Goal: Task Accomplishment & Management: Use online tool/utility

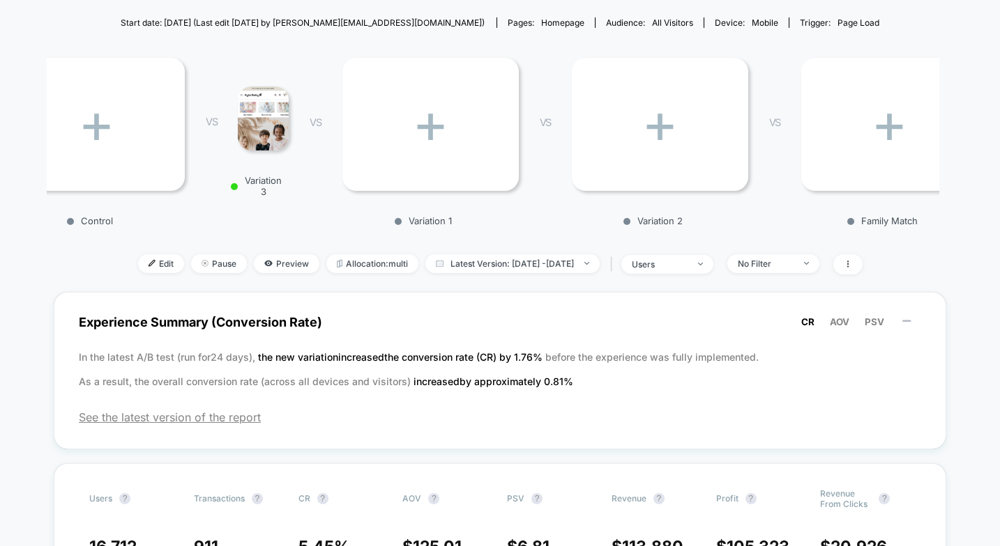
scroll to position [153, 0]
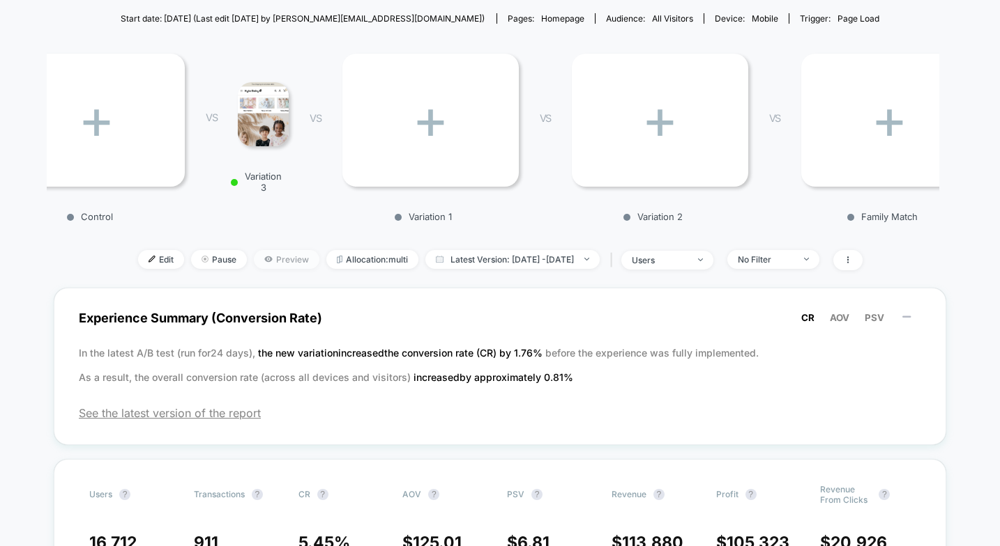
click at [271, 259] on span "Preview" at bounding box center [287, 259] width 66 height 19
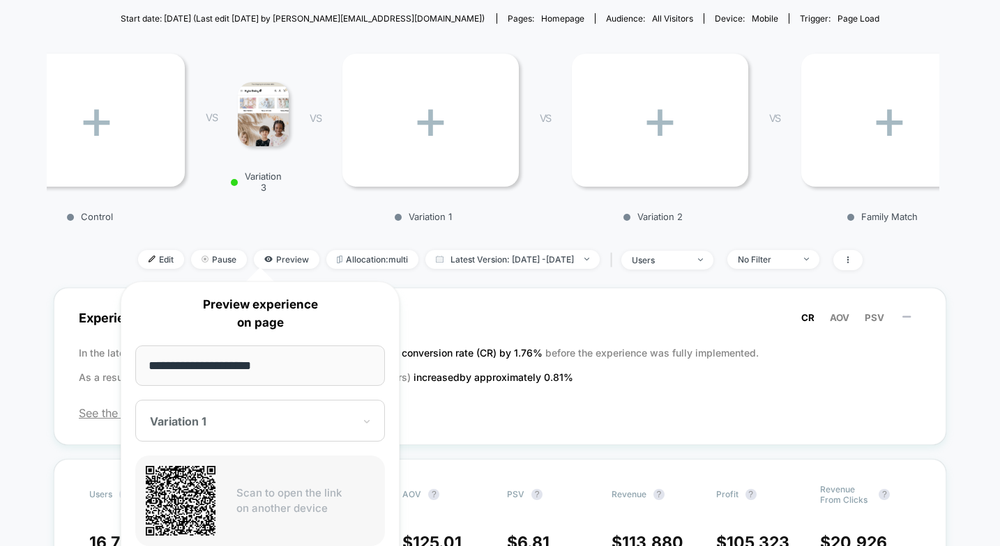
click at [234, 408] on div "Variation 1" at bounding box center [260, 421] width 250 height 42
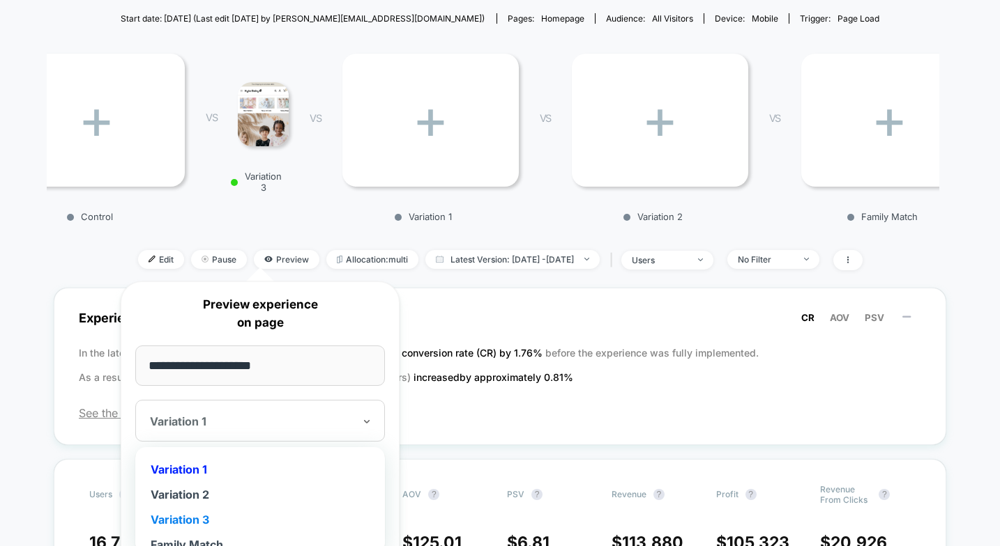
scroll to position [36, 0]
click at [203, 514] on div "Family Match" at bounding box center [260, 508] width 236 height 25
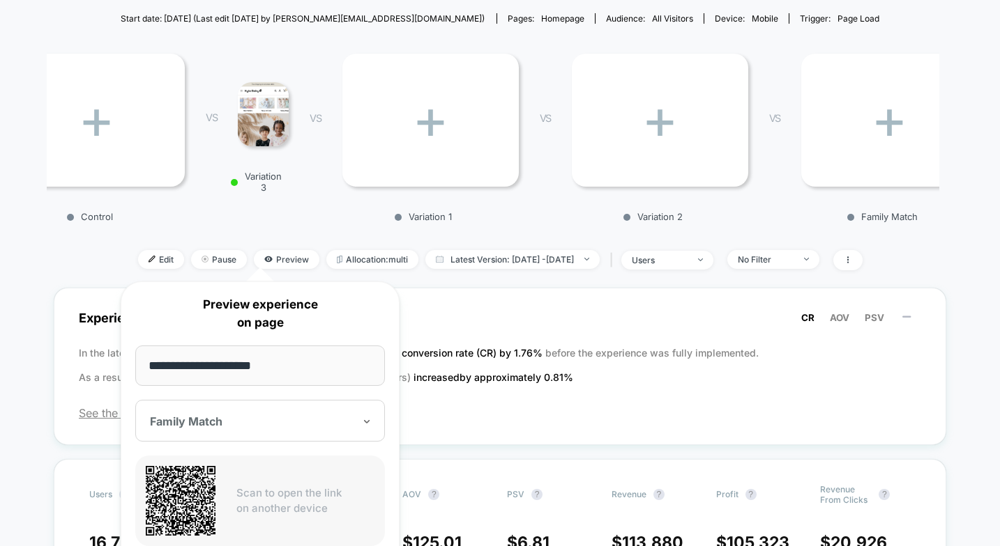
click at [129, 227] on div "+ Control VS Variation 3 VS + Variation 1 VS + Variation 2 VS + Family Match" at bounding box center [493, 134] width 892 height 192
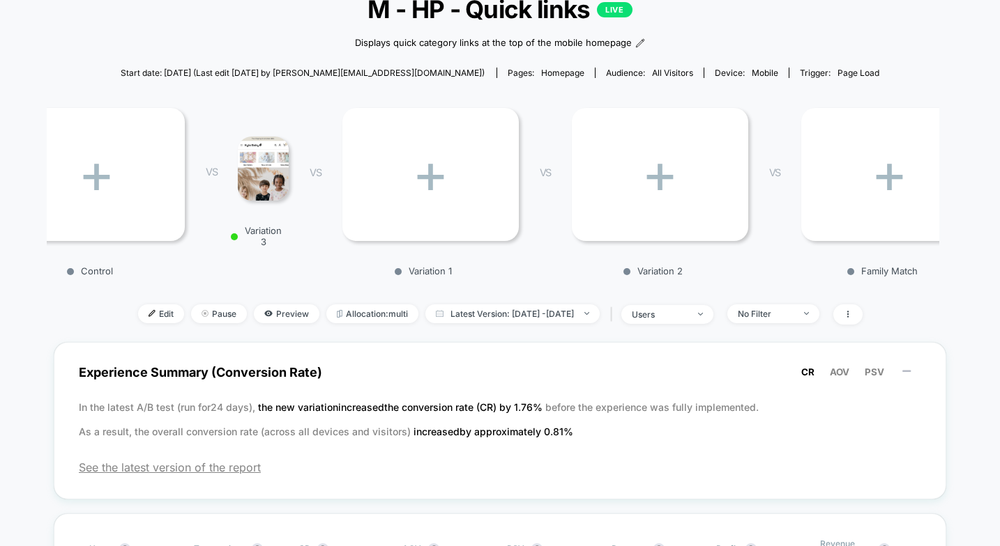
scroll to position [95, 0]
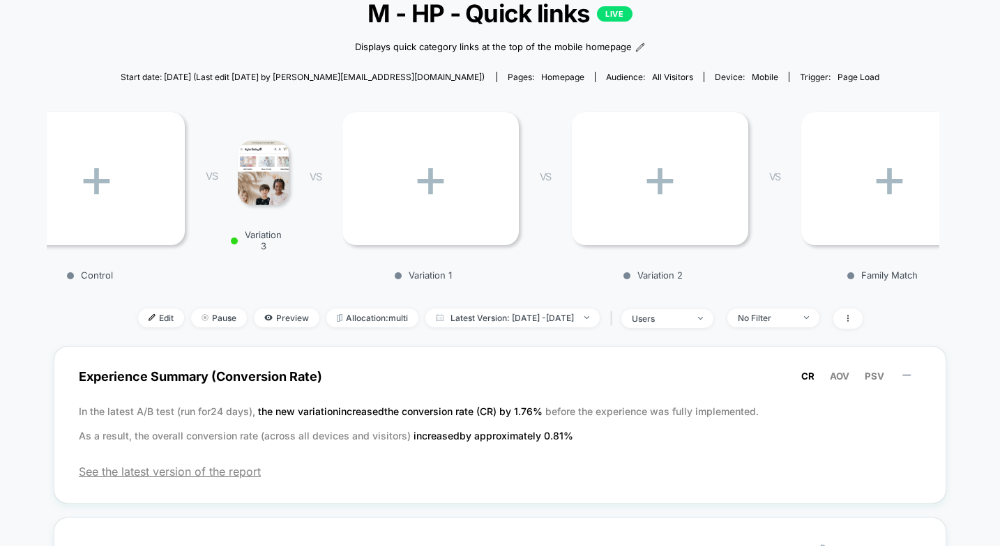
click at [837, 235] on div "+" at bounding box center [889, 178] width 176 height 133
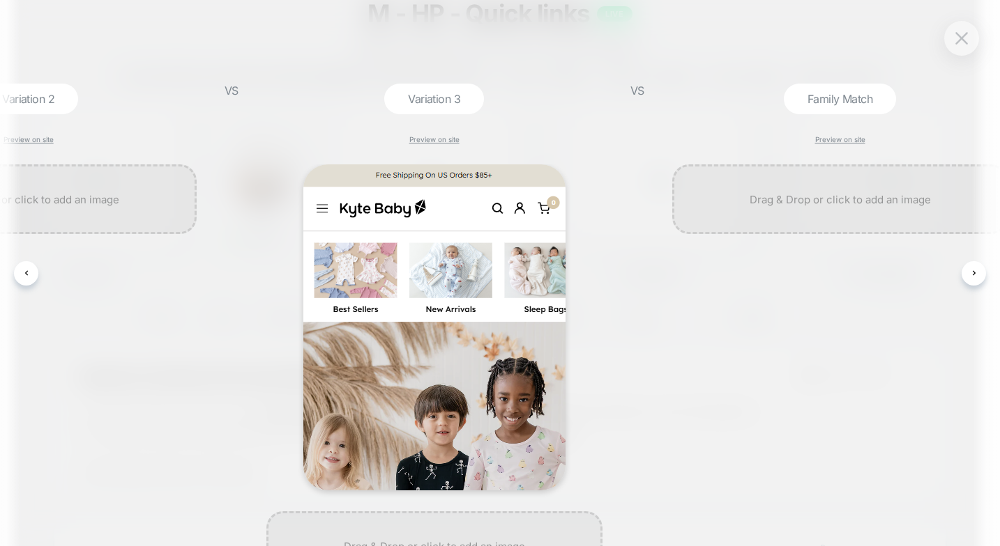
scroll to position [0, 1063]
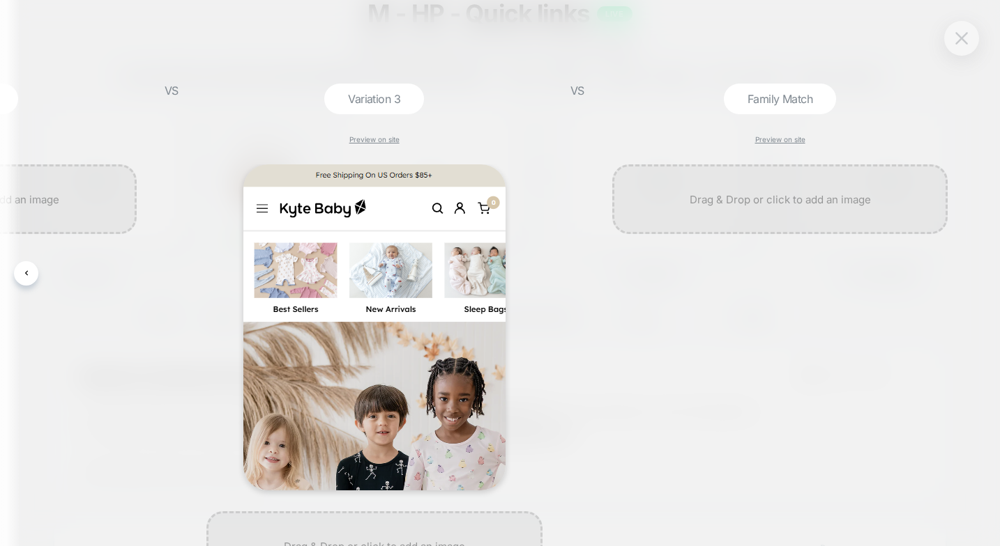
click at [965, 47] on button at bounding box center [961, 38] width 21 height 21
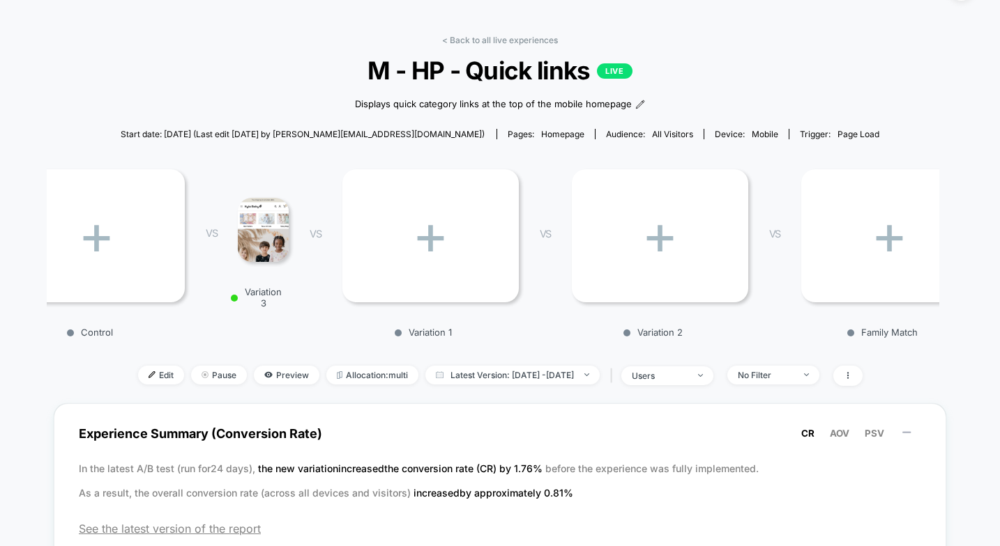
scroll to position [0, 0]
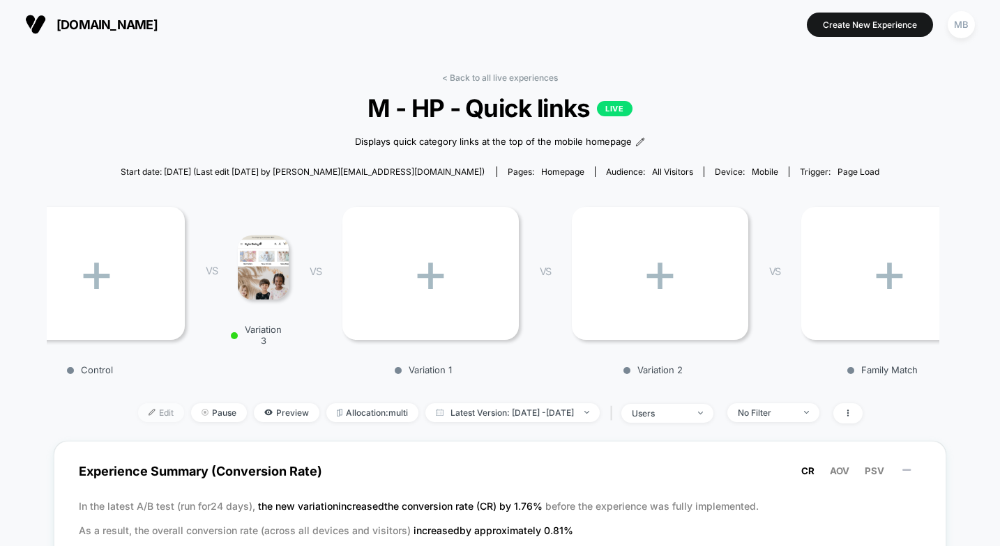
click at [138, 415] on span "Edit" at bounding box center [161, 413] width 46 height 19
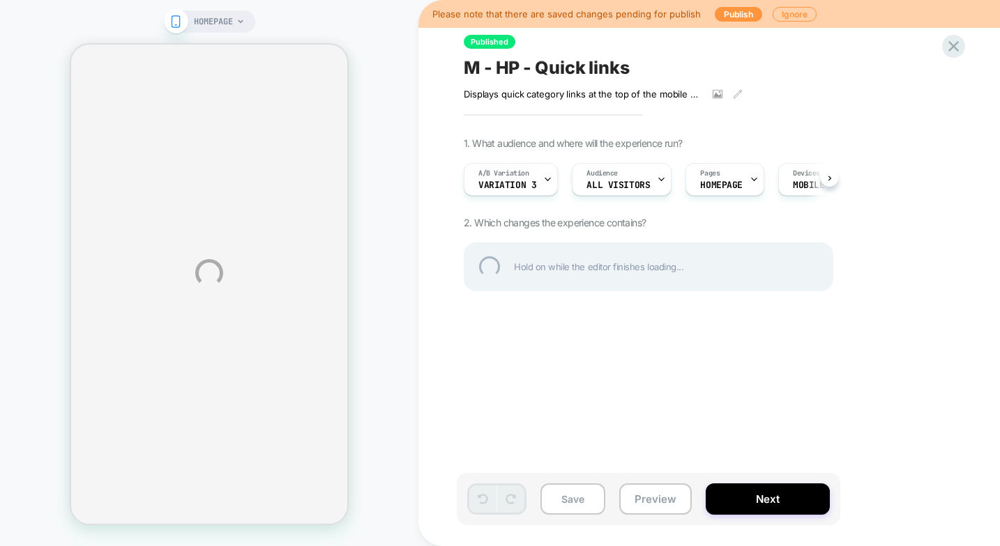
click at [486, 178] on div "HOMEPAGE Please note that there are saved changes pending for publish Publish I…" at bounding box center [500, 273] width 1000 height 546
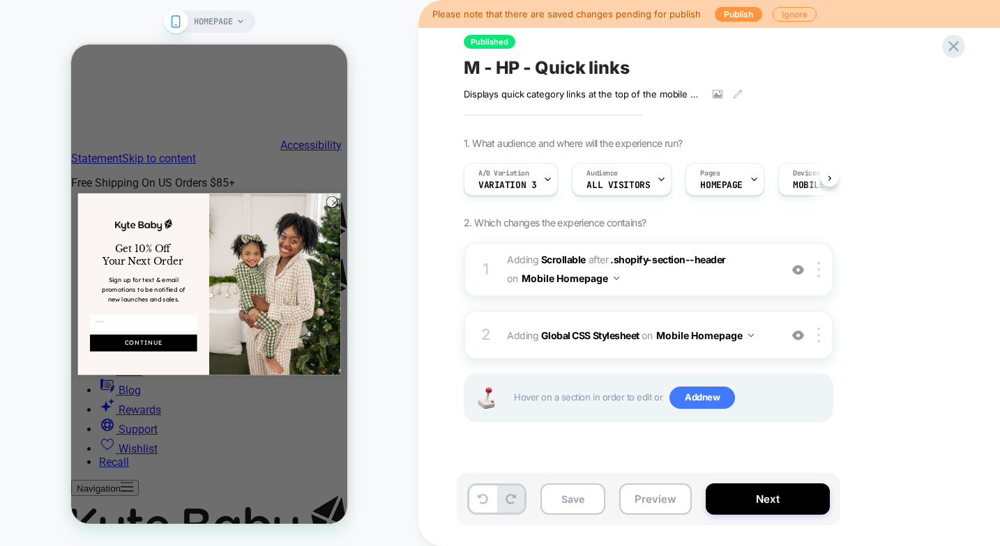
scroll to position [0, 1]
click at [521, 190] on div "A/B Variation Variation 3" at bounding box center [507, 179] width 86 height 31
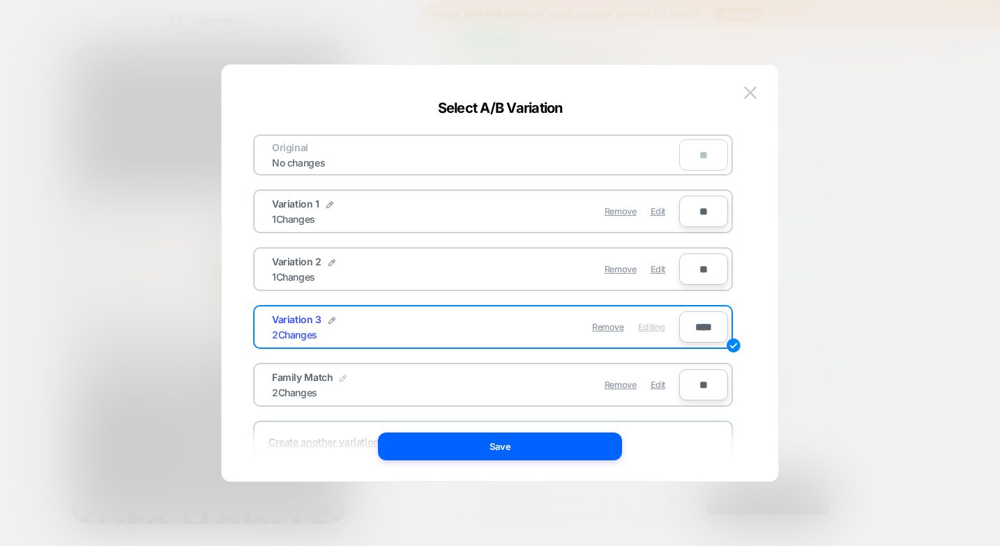
click at [339, 378] on img at bounding box center [342, 378] width 7 height 7
click at [236, 370] on div "**********" at bounding box center [493, 273] width 514 height 361
click at [749, 95] on img at bounding box center [750, 92] width 13 height 12
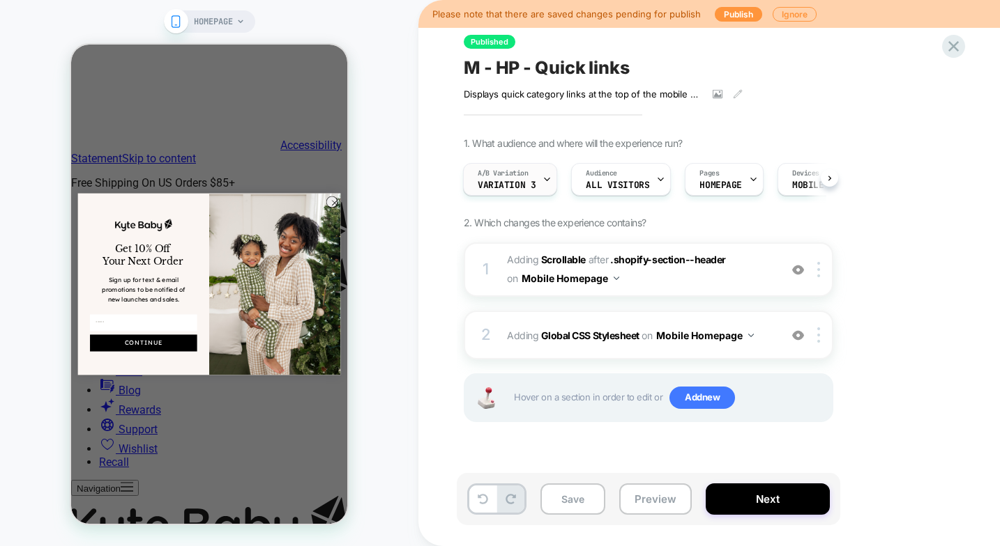
click at [542, 178] on icon at bounding box center [546, 179] width 9 height 9
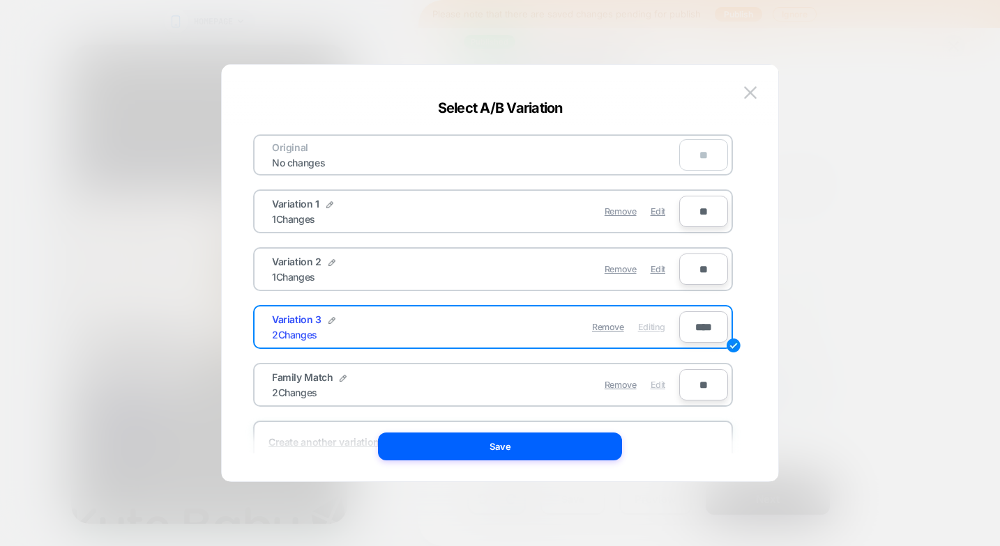
click at [660, 385] on span "Edit" at bounding box center [657, 385] width 15 height 10
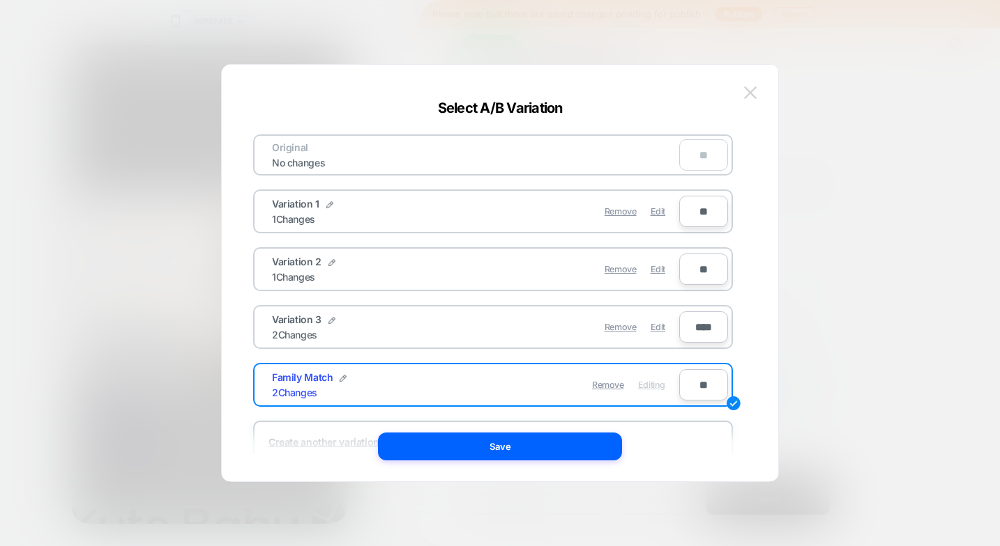
click at [754, 89] on img at bounding box center [750, 92] width 13 height 12
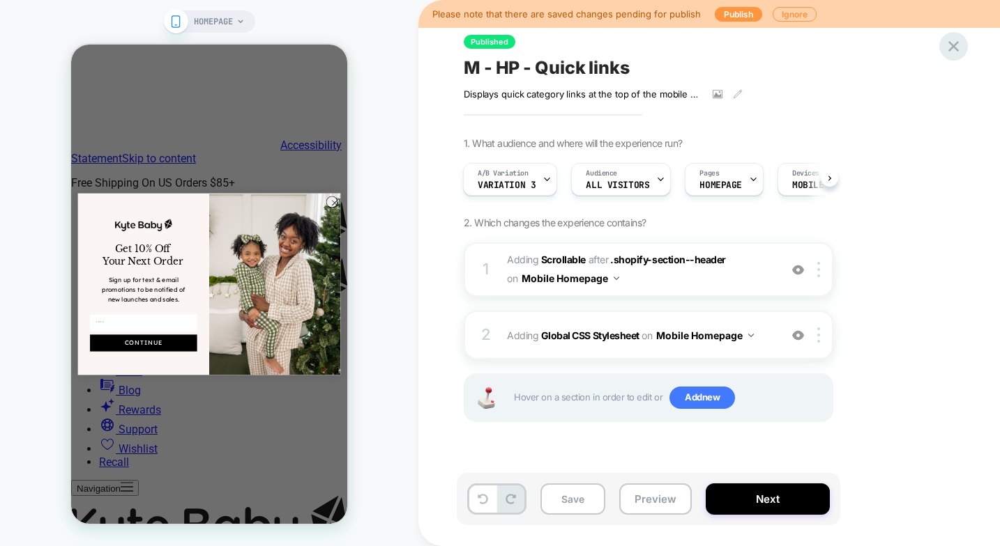
click at [958, 47] on icon at bounding box center [953, 46] width 19 height 19
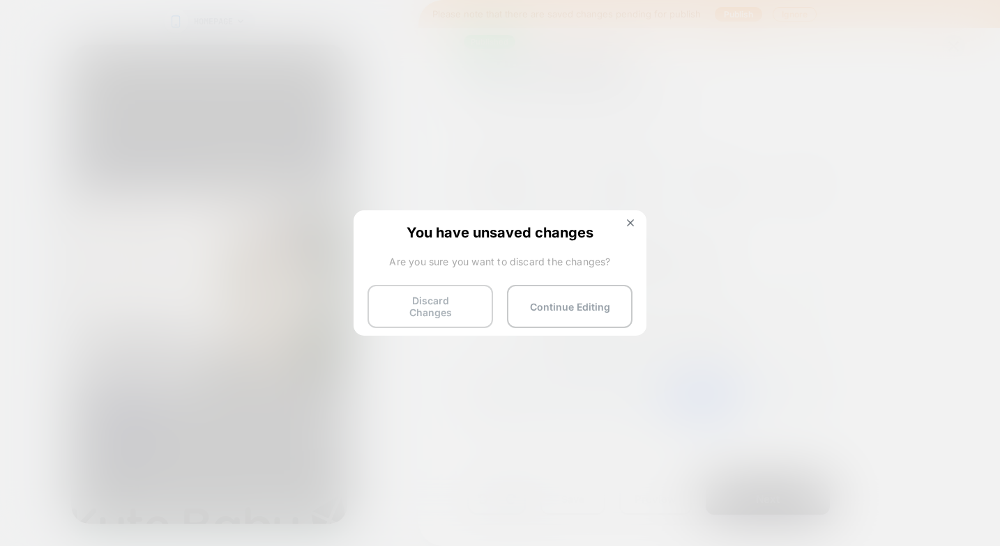
click at [424, 305] on button "Discard Changes" at bounding box center [429, 306] width 125 height 43
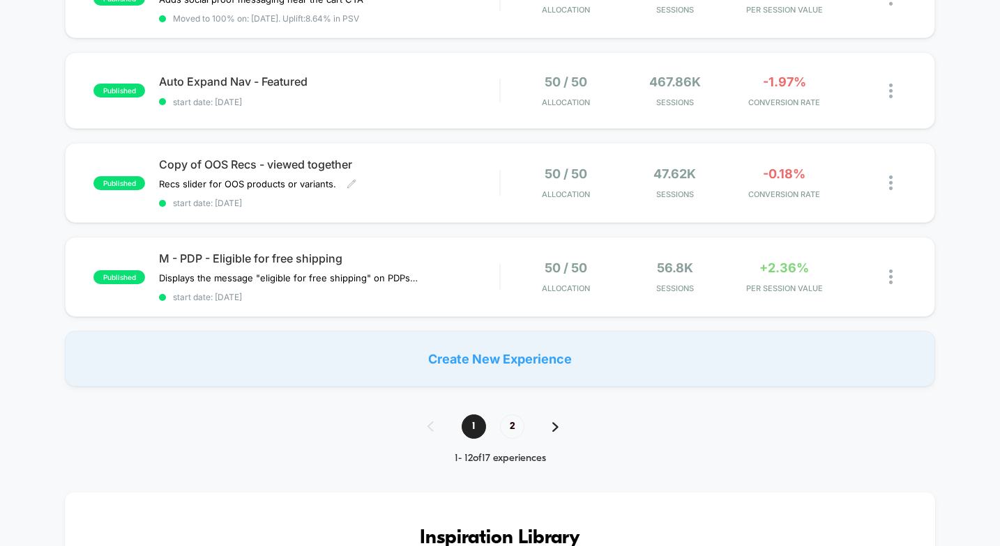
scroll to position [970, 0]
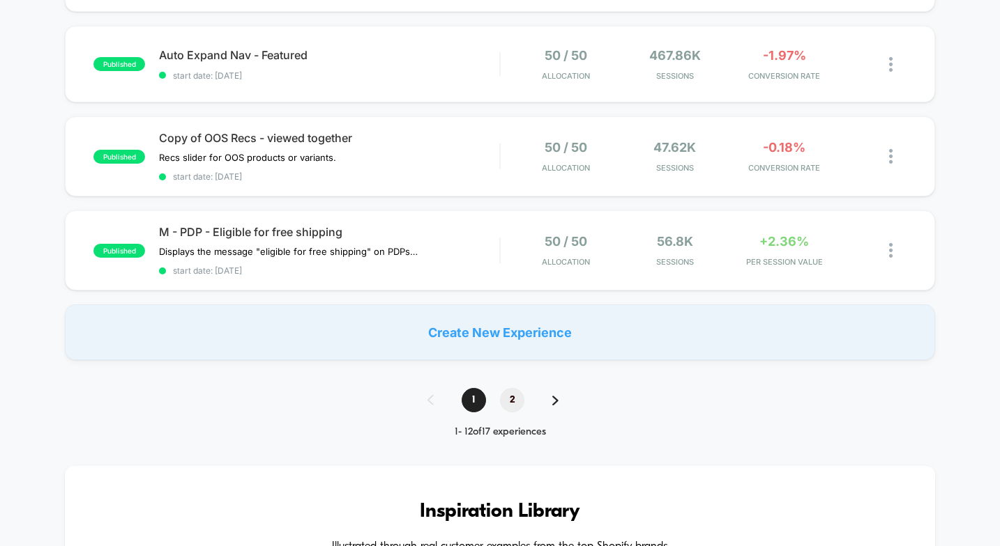
click at [503, 391] on span "2" at bounding box center [512, 400] width 24 height 24
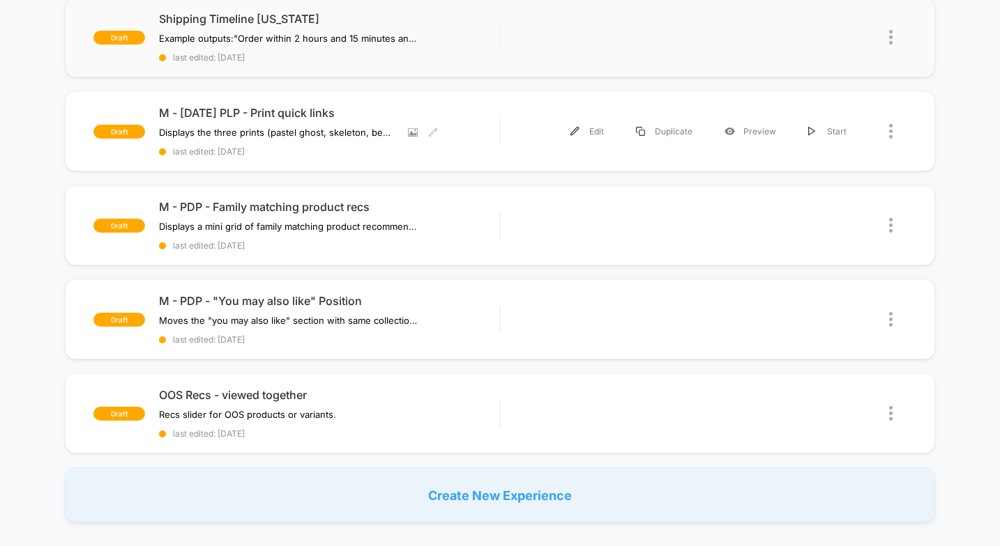
scroll to position [197, 0]
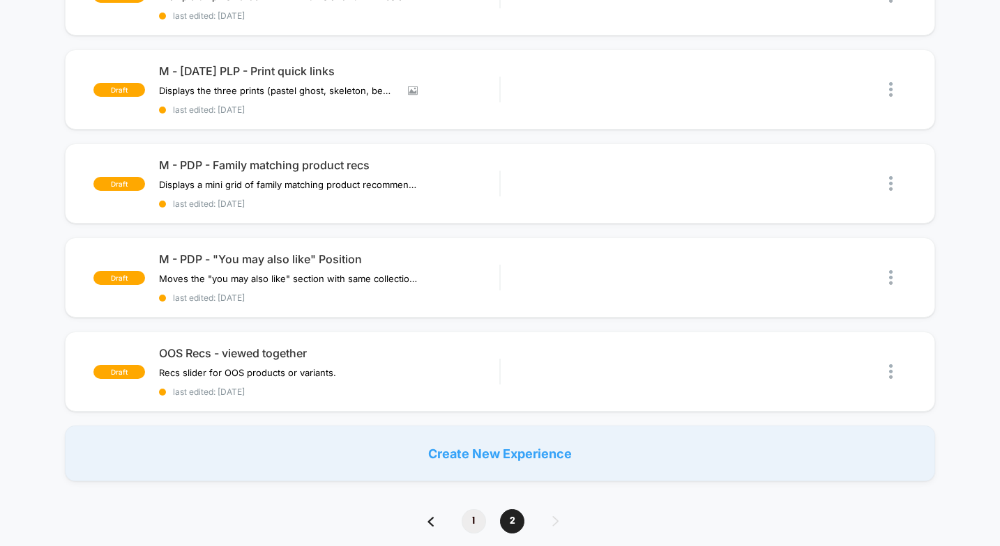
click at [471, 513] on span "1" at bounding box center [473, 522] width 24 height 24
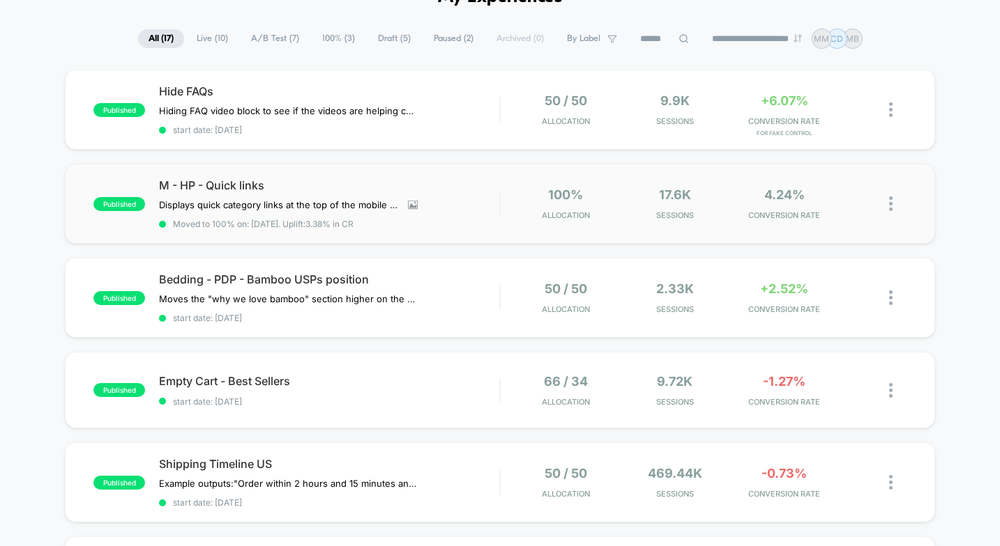
scroll to position [0, 0]
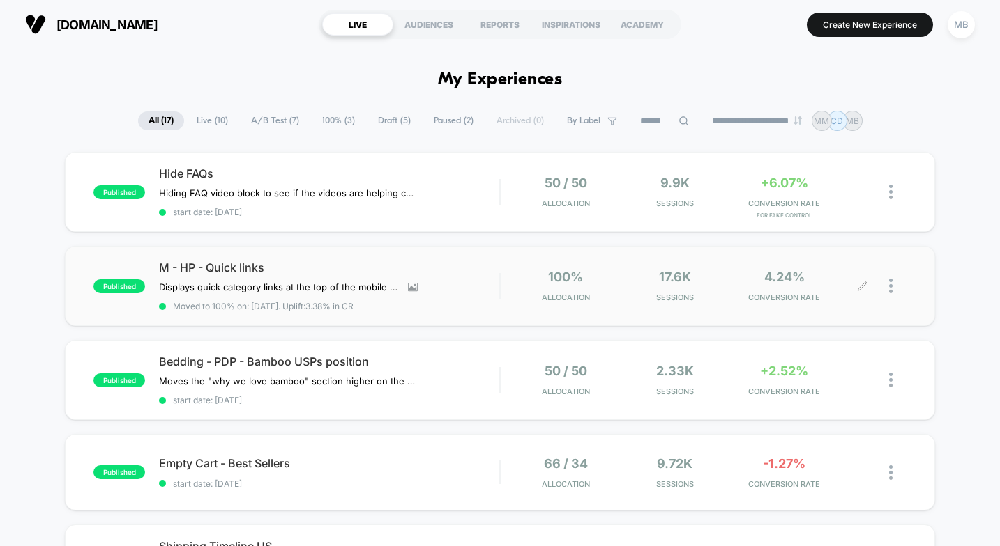
click at [858, 284] on icon at bounding box center [862, 286] width 10 height 10
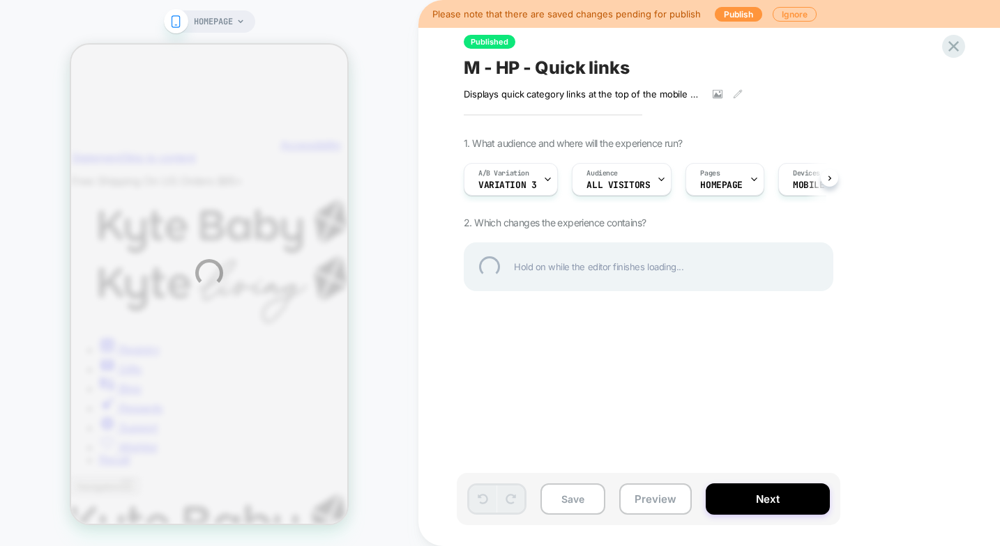
click at [641, 505] on div "HOMEPAGE Please note that there are saved changes pending for publish Publish I…" at bounding box center [500, 273] width 1000 height 546
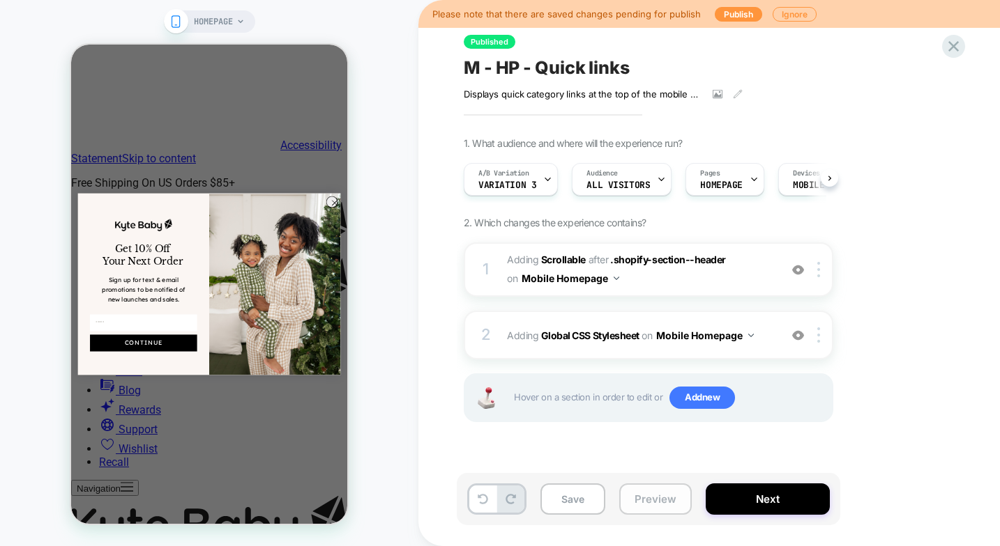
scroll to position [0, 1]
click at [642, 508] on button "Preview" at bounding box center [655, 499] width 72 height 31
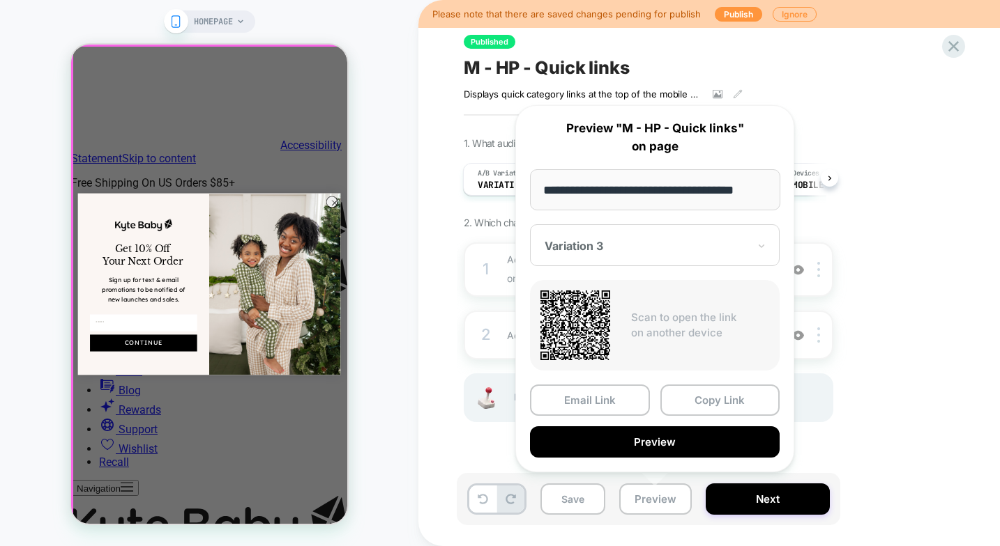
scroll to position [0, 0]
